Goal: Information Seeking & Learning: Learn about a topic

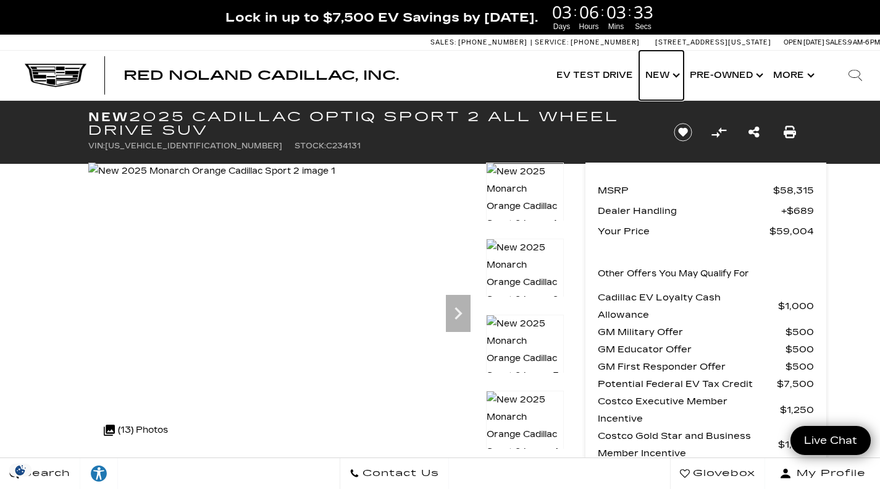
click at [667, 78] on link "Show New" at bounding box center [661, 75] width 44 height 49
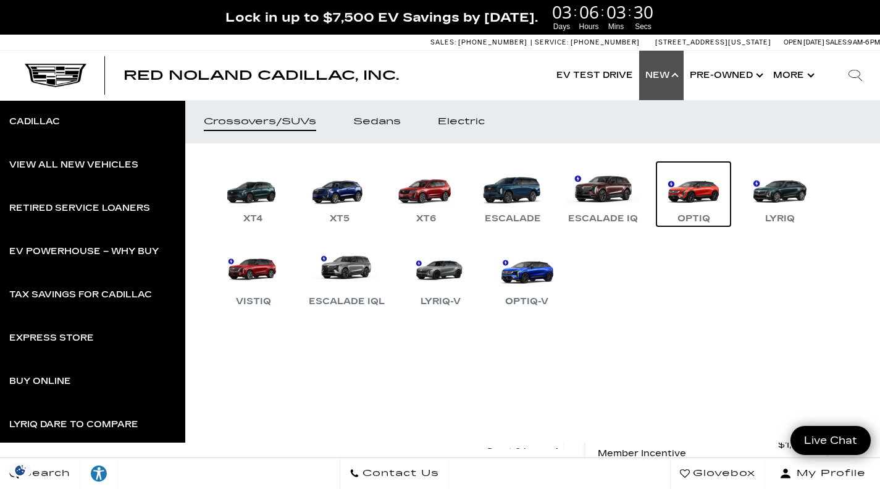
click at [703, 188] on link "OPTIQ" at bounding box center [694, 194] width 74 height 64
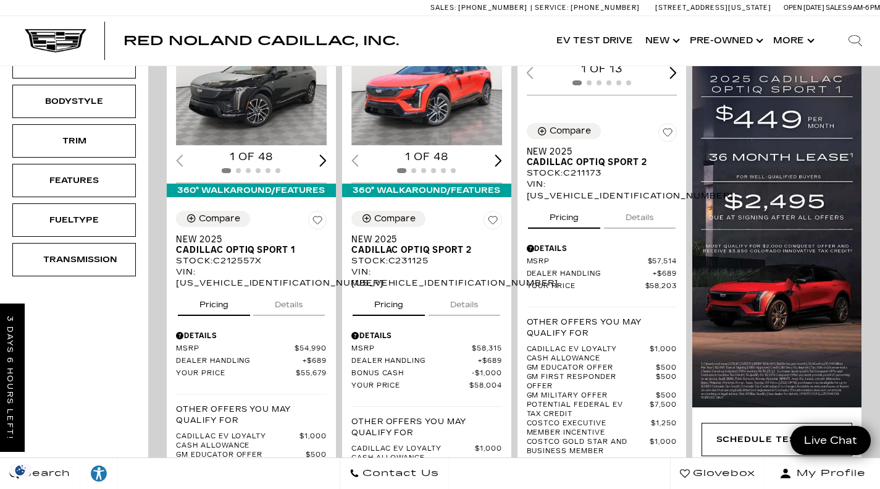
scroll to position [300, 0]
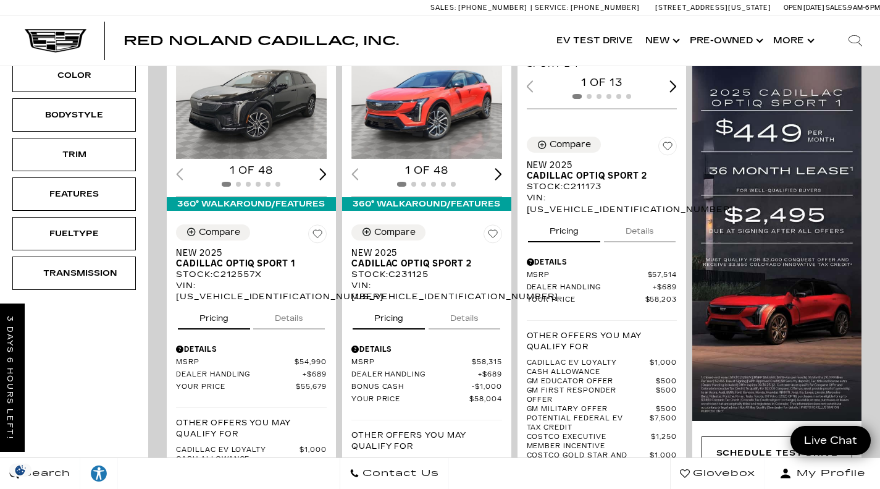
click at [447, 111] on img "1 / 2" at bounding box center [428, 101] width 153 height 115
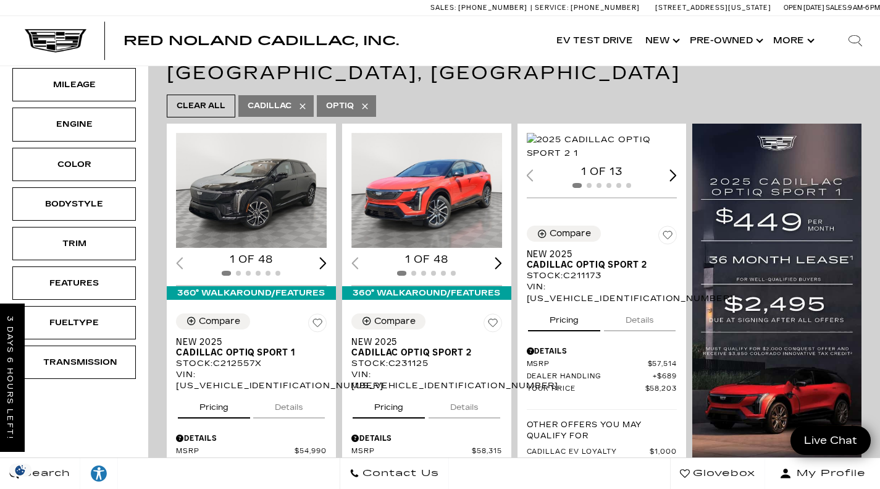
scroll to position [210, 0]
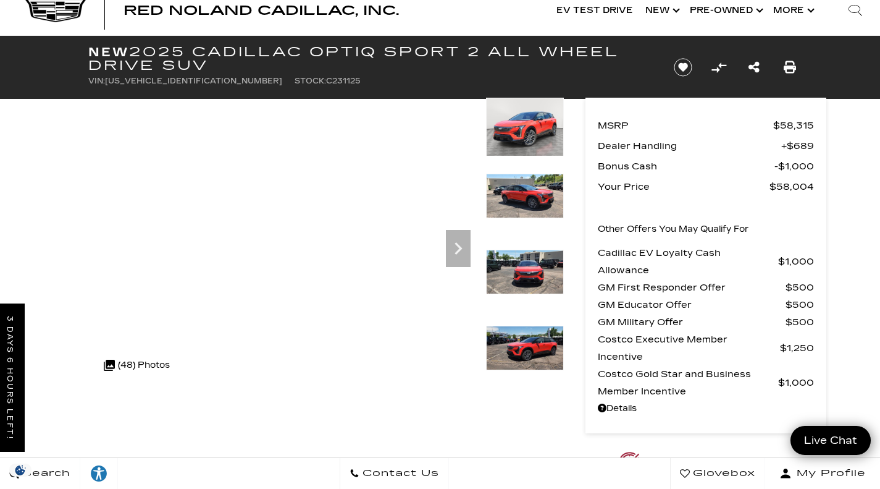
scroll to position [27, 0]
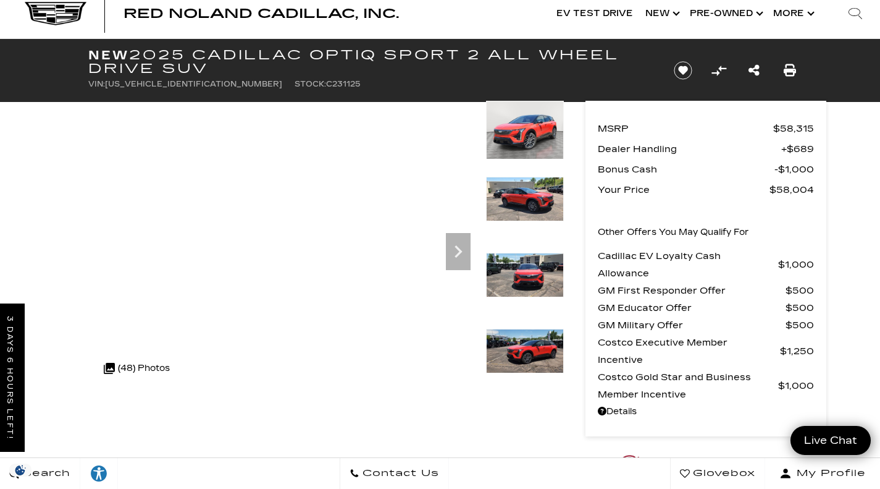
click at [458, 248] on icon "Next" at bounding box center [458, 251] width 7 height 12
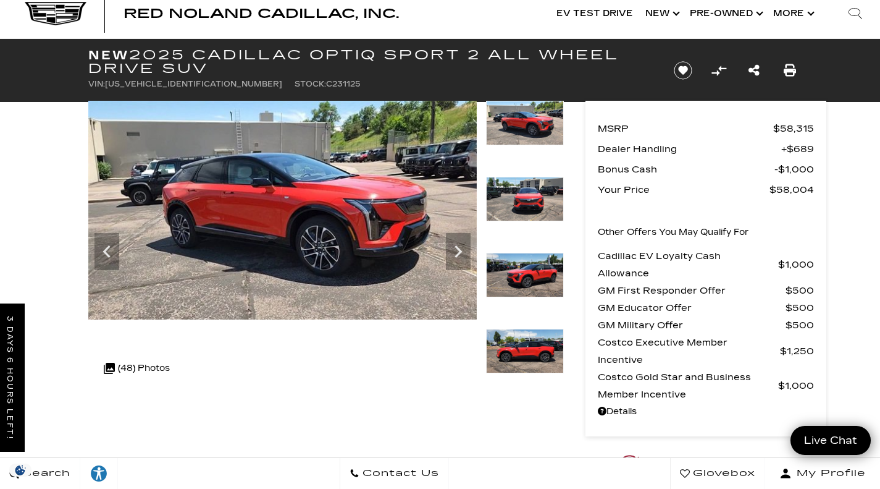
click at [458, 248] on icon "Next" at bounding box center [458, 251] width 7 height 12
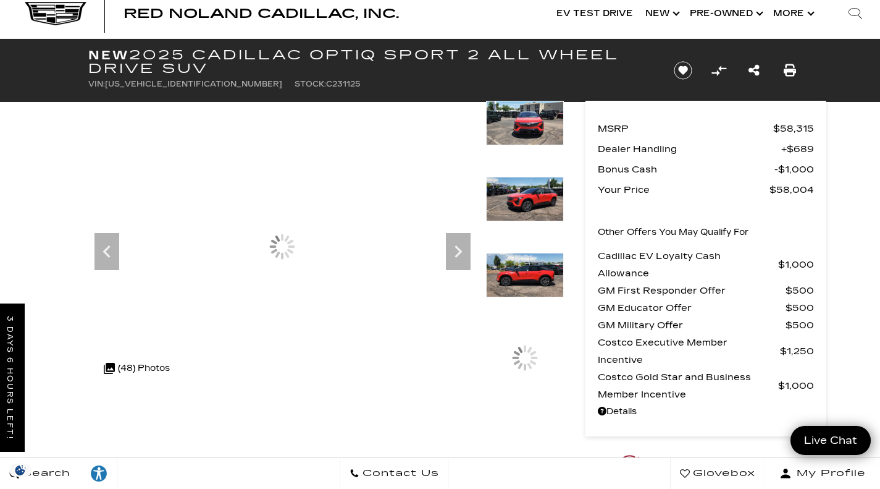
click at [458, 248] on icon "Next" at bounding box center [458, 251] width 7 height 12
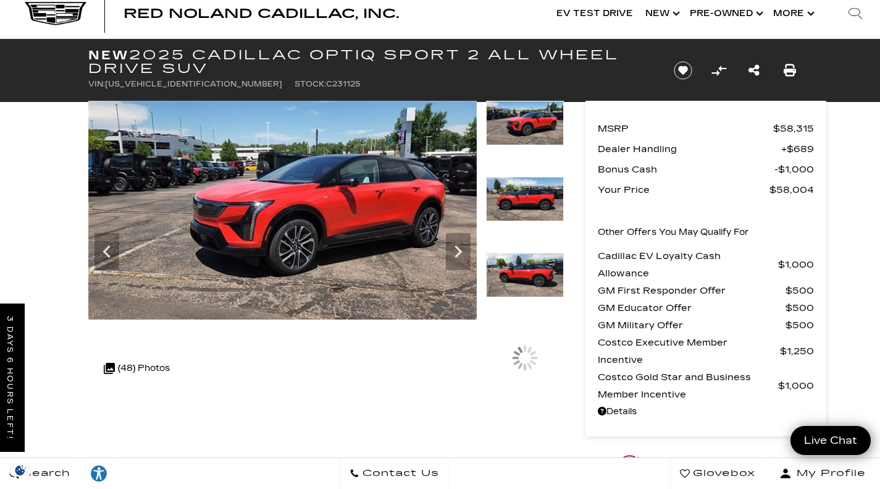
click at [458, 248] on icon "Next" at bounding box center [458, 251] width 7 height 12
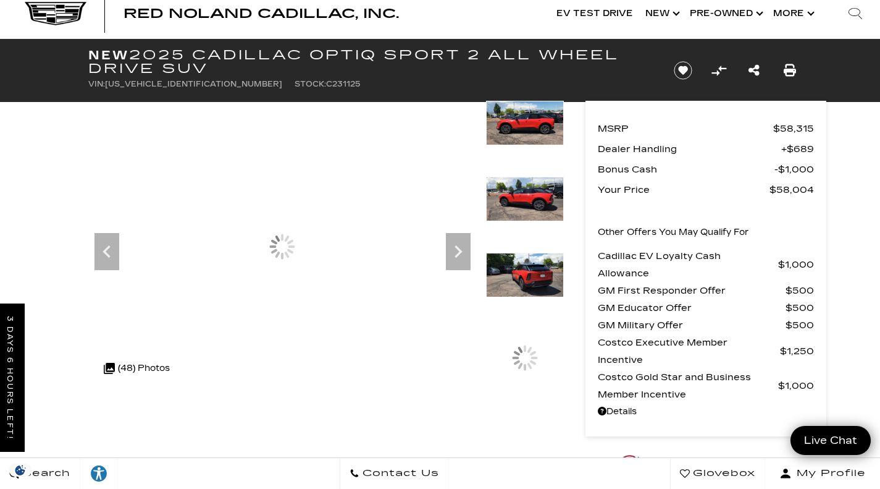
click at [458, 248] on icon "Next" at bounding box center [458, 251] width 7 height 12
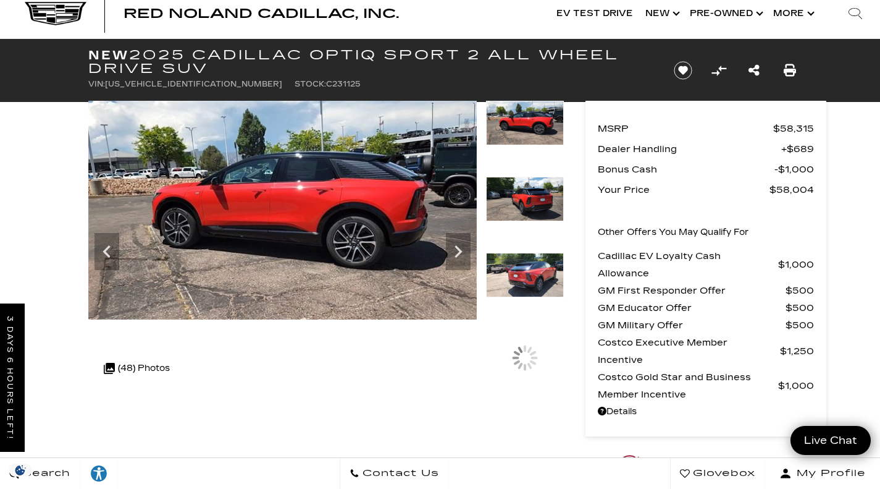
click at [458, 248] on icon "Next" at bounding box center [458, 251] width 7 height 12
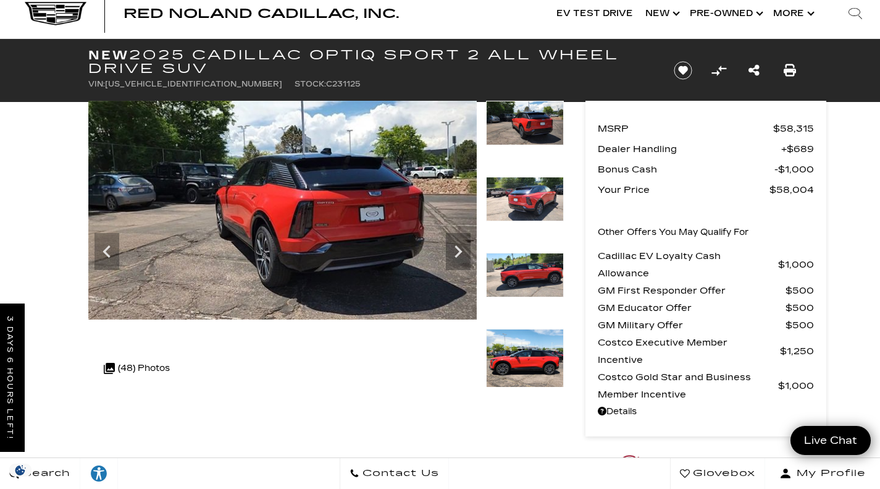
click at [458, 248] on icon "Next" at bounding box center [458, 251] width 7 height 12
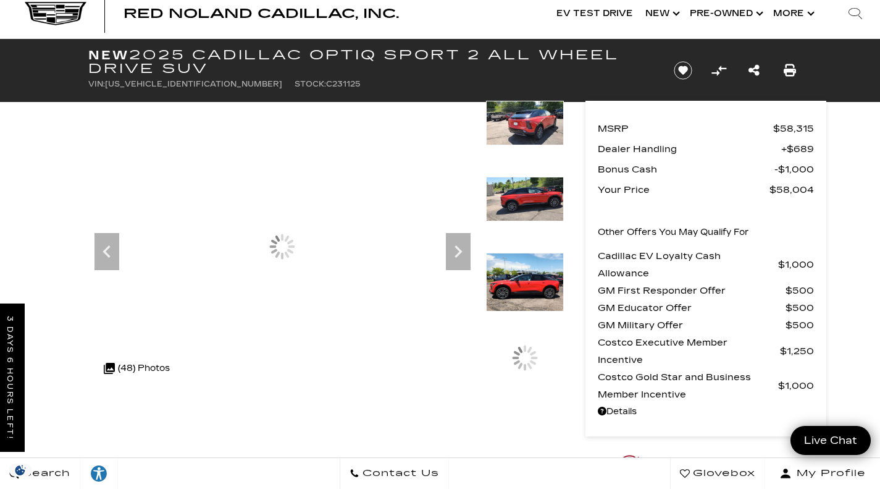
click at [458, 248] on icon "Next" at bounding box center [458, 251] width 7 height 12
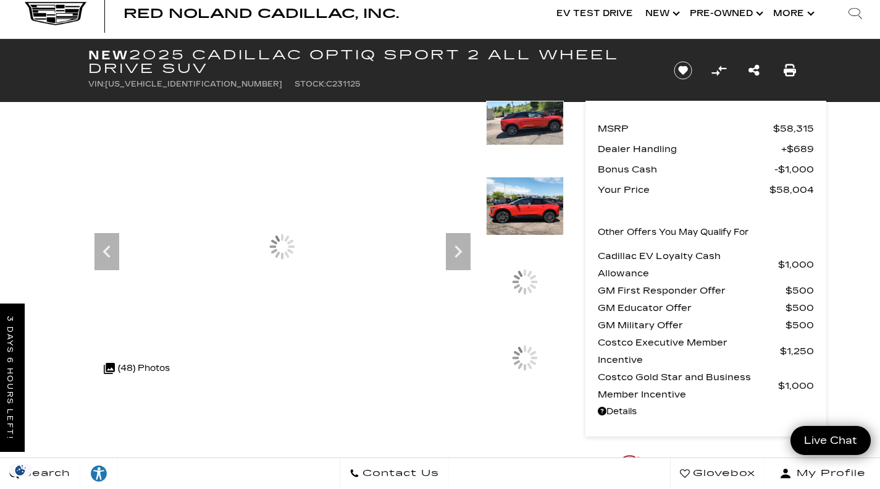
click at [458, 248] on icon "Next" at bounding box center [458, 251] width 7 height 12
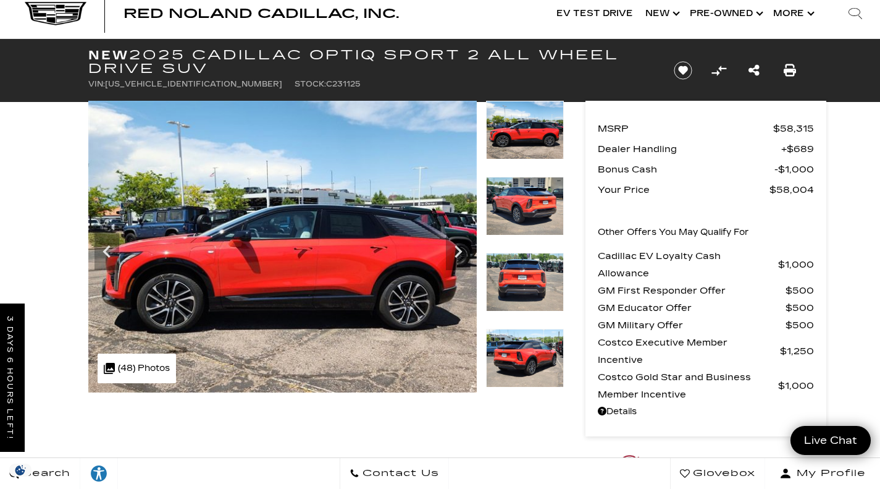
click at [458, 248] on icon "Next" at bounding box center [458, 251] width 7 height 12
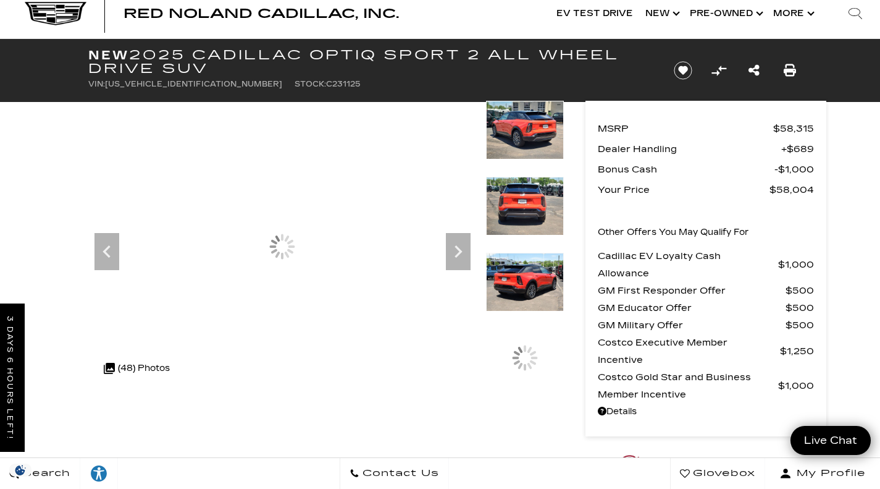
click at [458, 248] on icon "Next" at bounding box center [458, 251] width 7 height 12
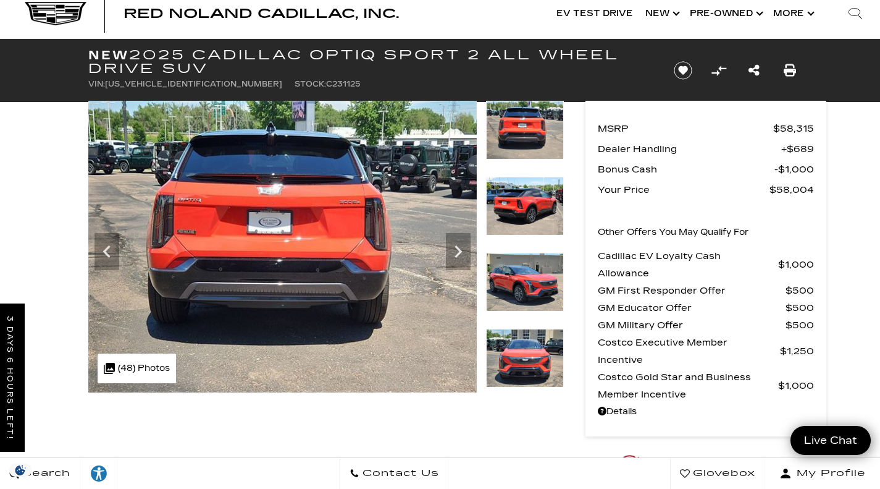
click at [458, 248] on icon "Next" at bounding box center [458, 251] width 7 height 12
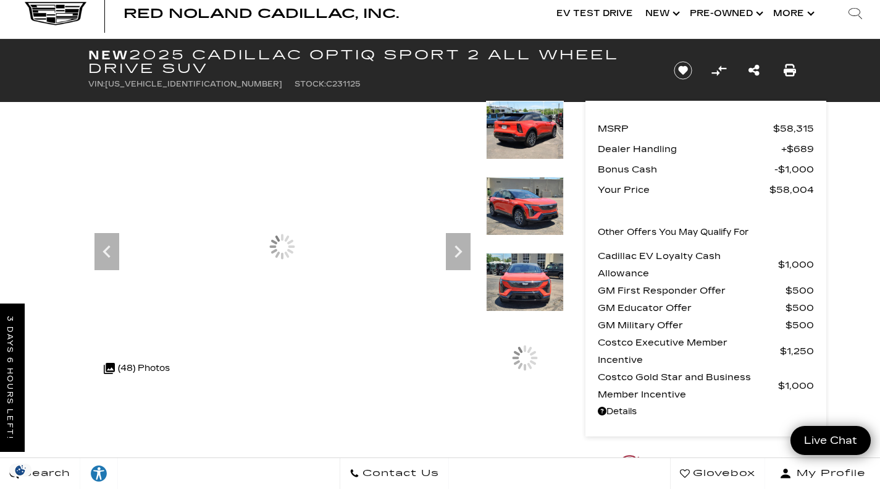
click at [458, 248] on icon "Next" at bounding box center [458, 251] width 7 height 12
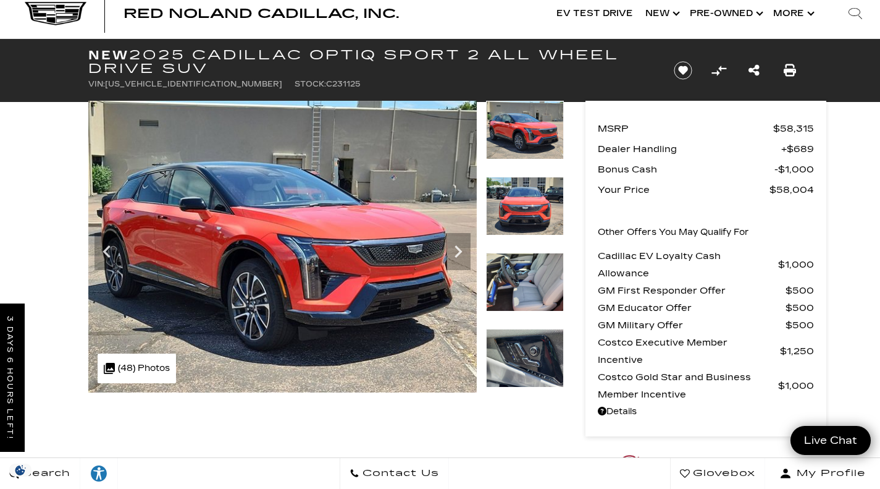
click at [458, 248] on icon "Next" at bounding box center [458, 251] width 7 height 12
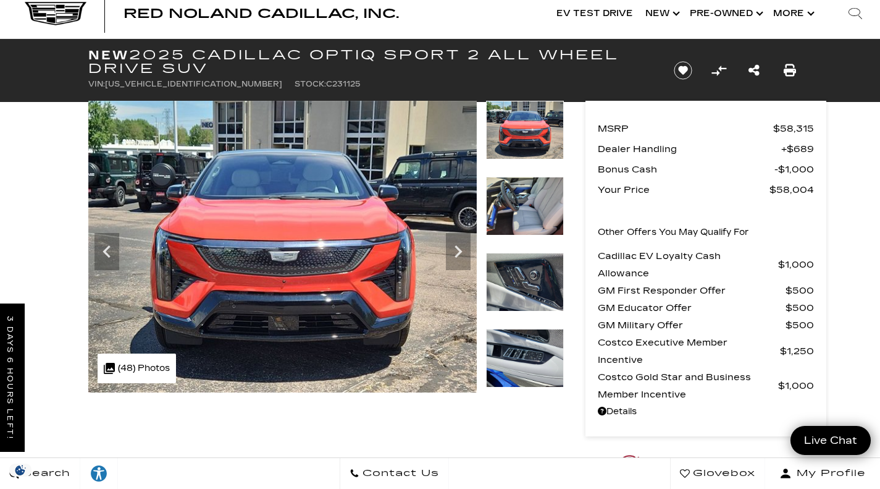
click at [458, 248] on icon "Next" at bounding box center [458, 251] width 7 height 12
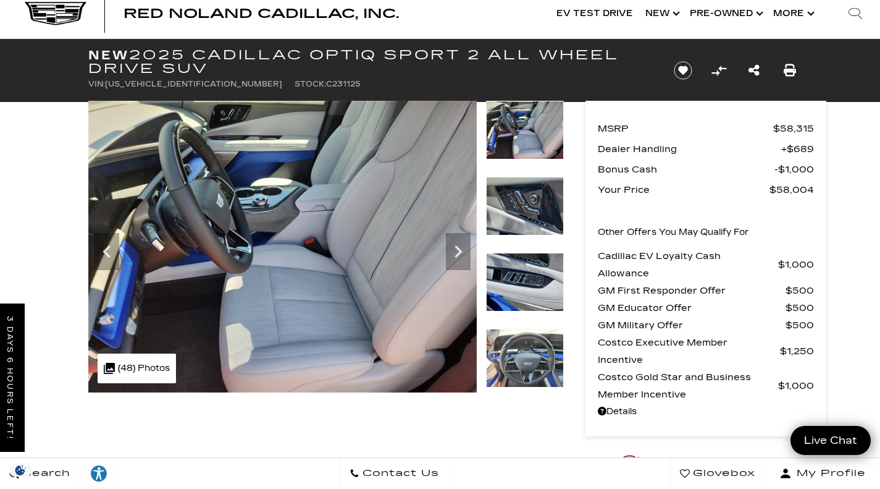
click at [458, 248] on icon "Next" at bounding box center [458, 251] width 7 height 12
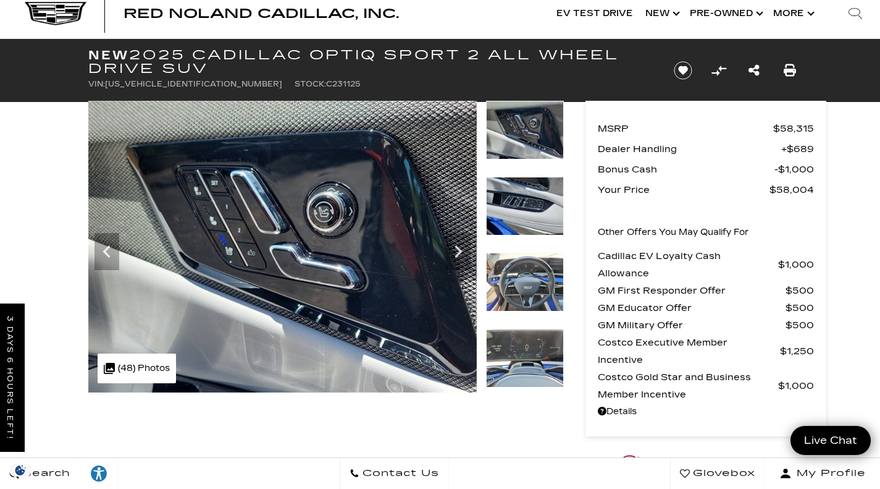
click at [458, 248] on icon "Next" at bounding box center [458, 251] width 7 height 12
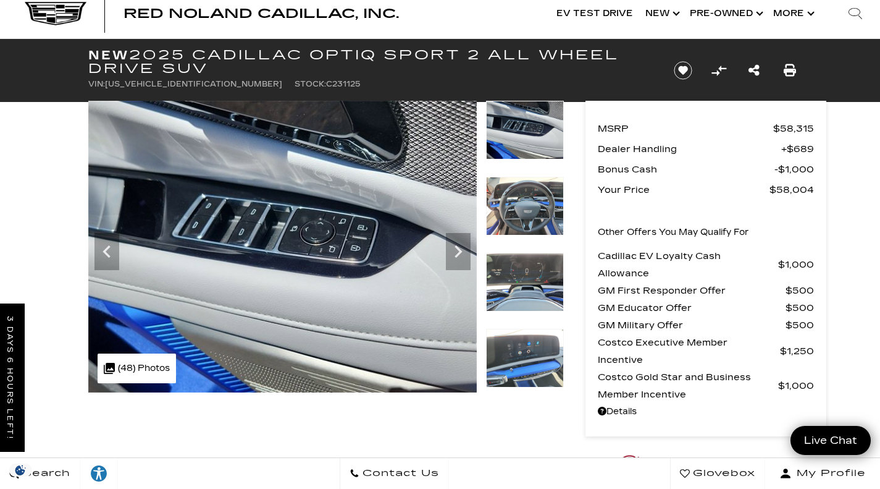
scroll to position [28, 0]
